Goal: Transaction & Acquisition: Download file/media

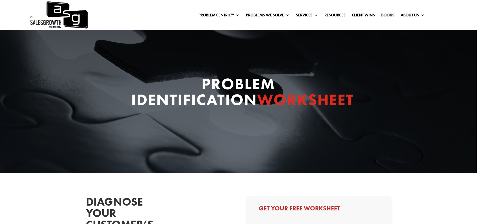
select select "Other"
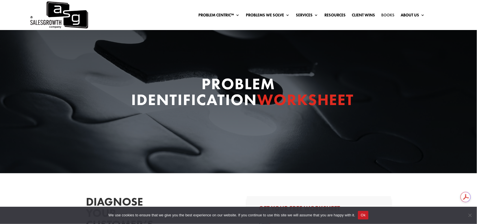
click at [386, 13] on link "Books" at bounding box center [388, 16] width 13 height 6
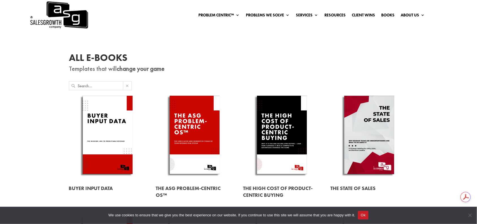
click at [105, 87] on input "text" at bounding box center [100, 85] width 45 height 8
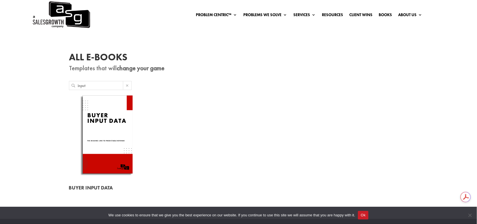
type input "input"
click at [98, 120] on link at bounding box center [107, 135] width 77 height 88
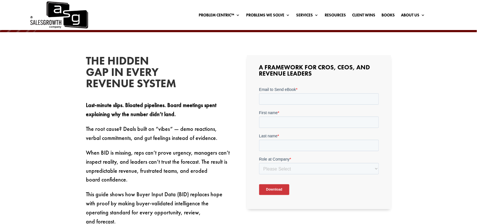
scroll to position [141, 0]
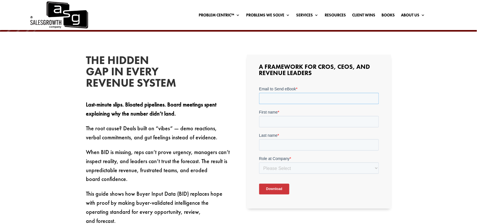
click at [296, 96] on input "Email to Send eBook *" at bounding box center [319, 97] width 120 height 11
type input "[PERSON_NAME][EMAIL_ADDRESS][DOMAIN_NAME]"
click at [275, 122] on input "First name *" at bounding box center [319, 121] width 120 height 11
type input "Celeste"
click at [278, 146] on input "Last name *" at bounding box center [319, 144] width 120 height 11
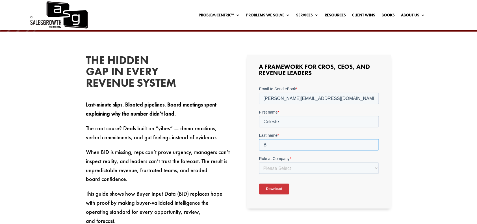
type input "[PERSON_NAME]"
click at [277, 169] on select "Please Select C-Level (CRO, CSO, etc) Senior Leadership (VP of Sales, VP of Ena…" at bounding box center [319, 167] width 120 height 11
select select "Other"
click at [259, 162] on select "Please Select C-Level (CRO, CSO, etc) Senior Leadership (VP of Sales, VP of Ena…" at bounding box center [319, 167] width 120 height 11
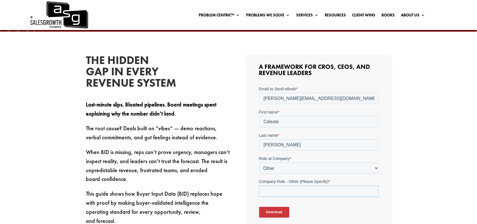
click at [280, 193] on input "Company Role - Other (Please Specify) *" at bounding box center [319, 190] width 120 height 11
type input "other"
click at [268, 210] on input "Download" at bounding box center [274, 211] width 30 height 11
